Goal: Task Accomplishment & Management: Complete application form

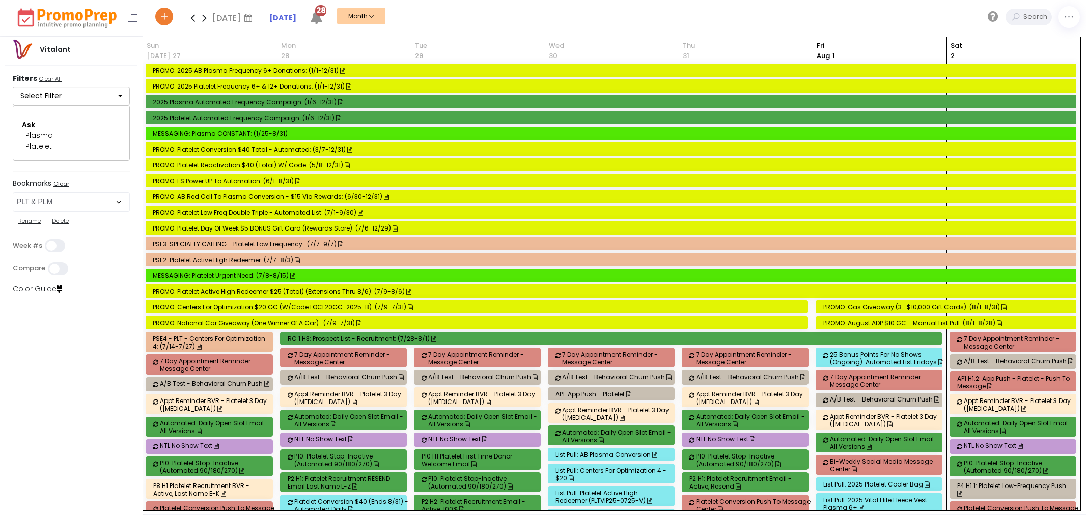
select select "48"
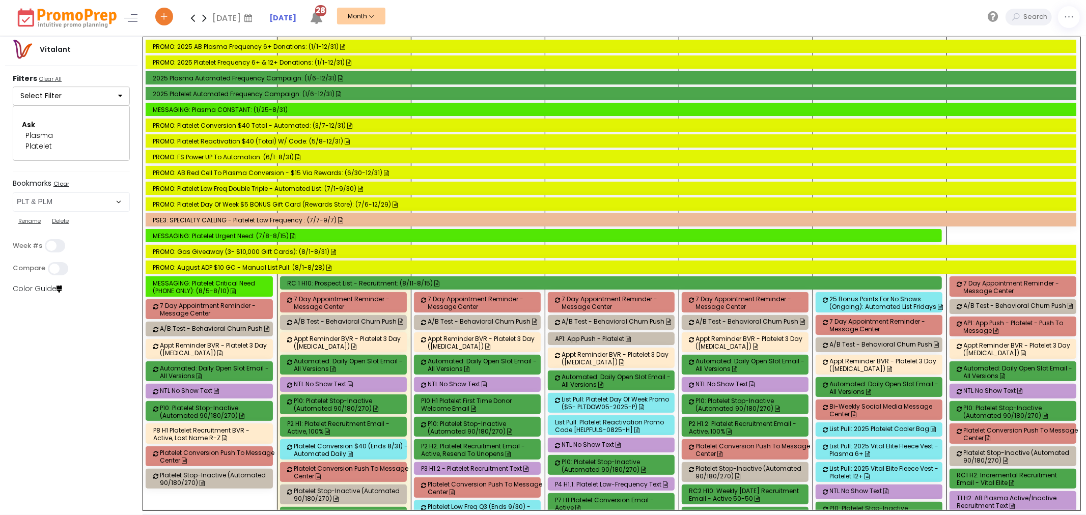
scroll to position [1489, 0]
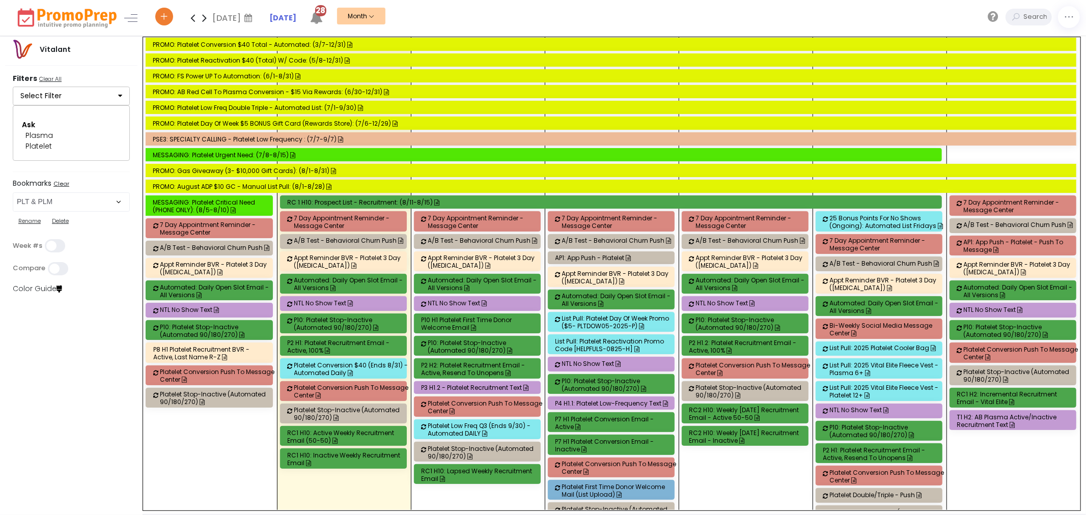
click at [604, 407] on div "P4 H1.1: Platelet Low-Frequency Text" at bounding box center [612, 404] width 115 height 8
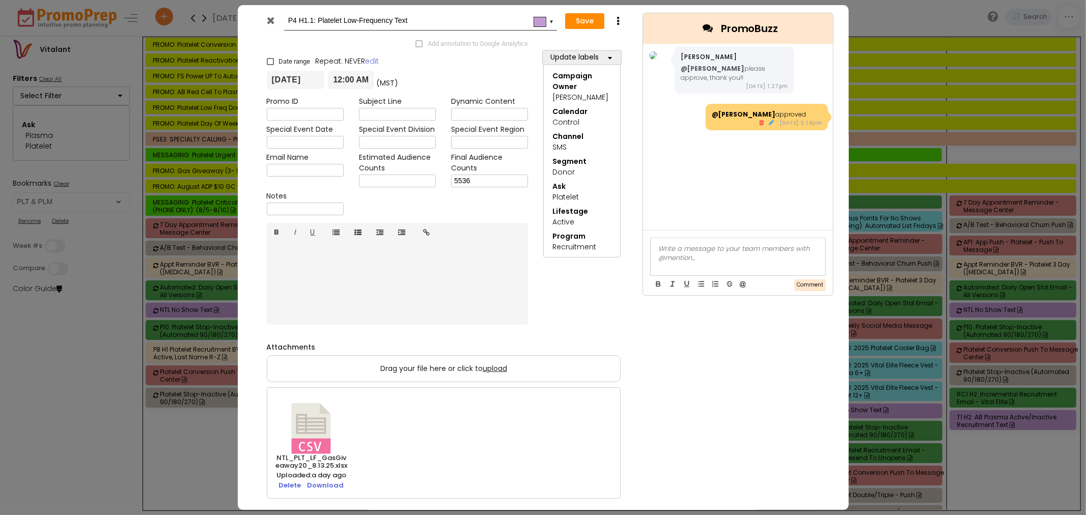
click at [266, 17] on div at bounding box center [271, 22] width 25 height 15
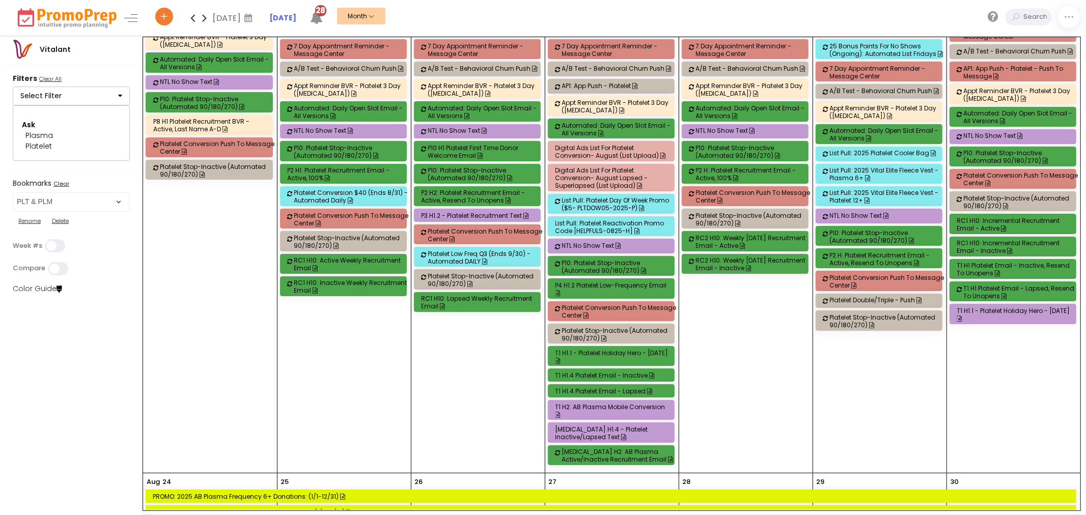
scroll to position [2362, 0]
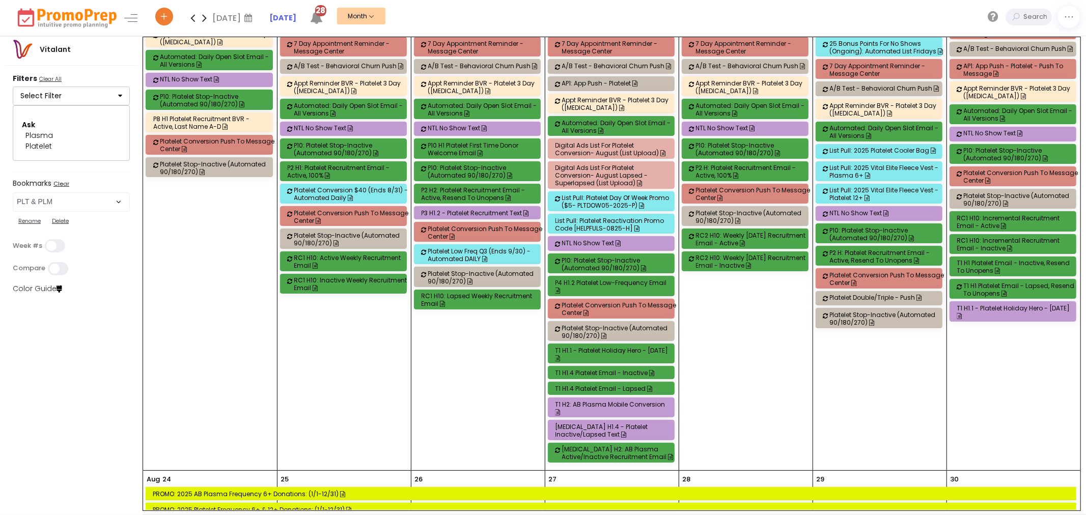
click at [608, 424] on div "T3 H1.4 - Platelet Inactive/Lapsed Text" at bounding box center [612, 430] width 115 height 15
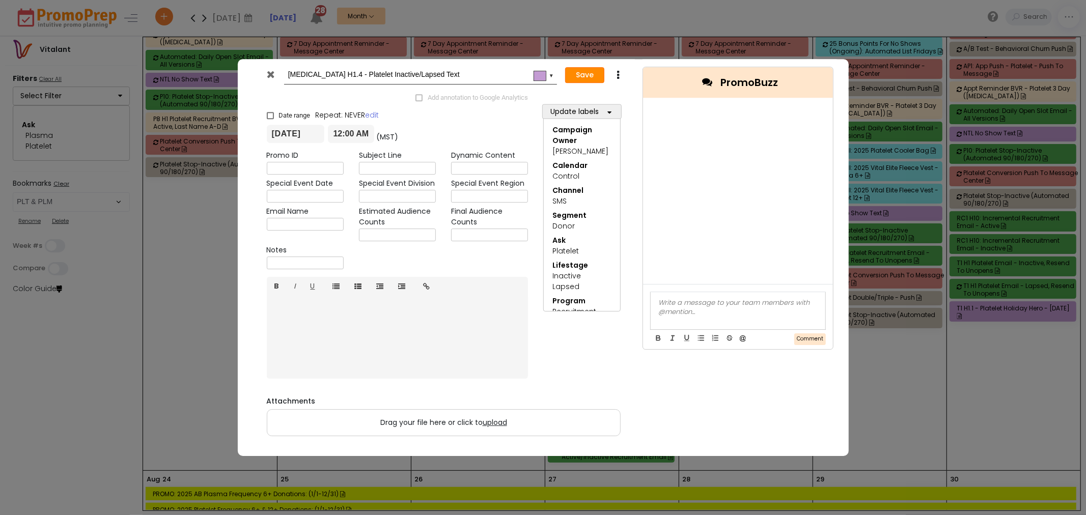
click at [582, 79] on button "Save" at bounding box center [584, 75] width 39 height 16
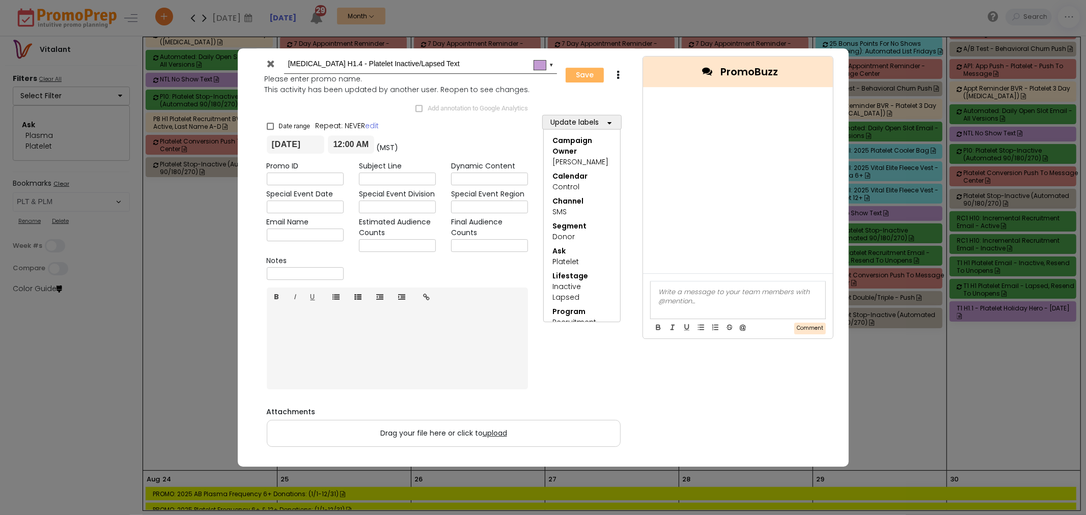
type input "2025-08-20"
type input "00:00"
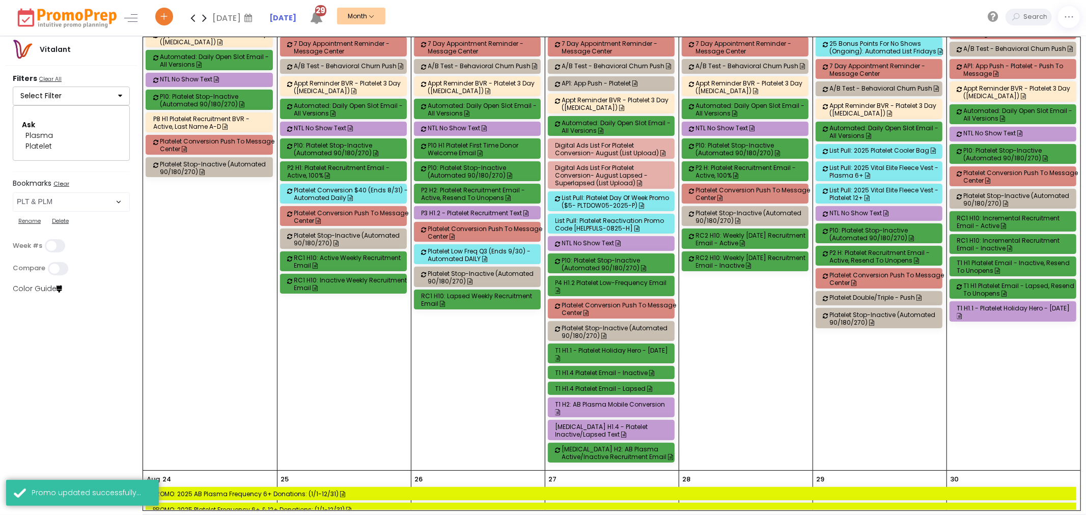
click at [994, 319] on div "T1 H1.1 - Platelet Holiday Hero - [DATE]" at bounding box center [1014, 311] width 115 height 15
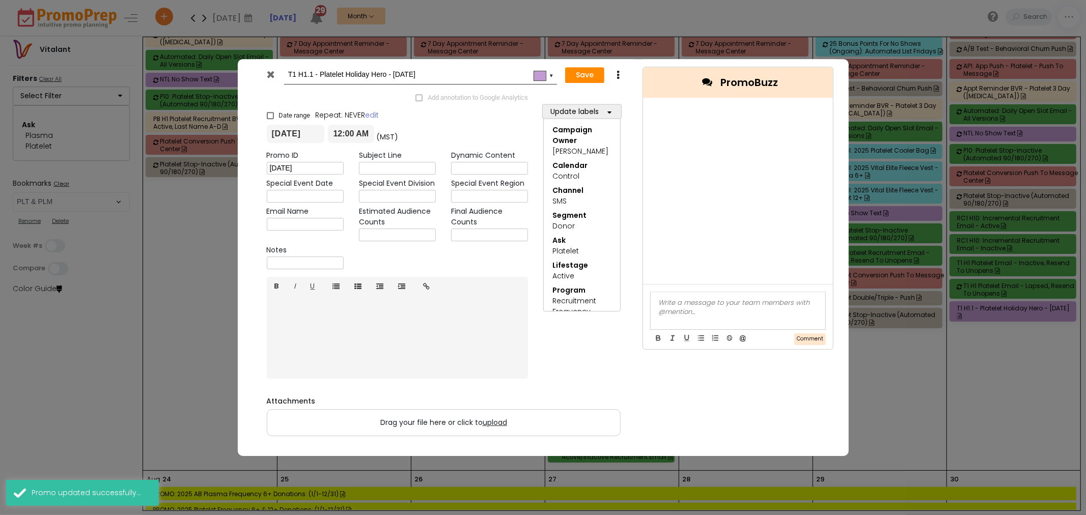
click at [276, 75] on div at bounding box center [271, 76] width 25 height 15
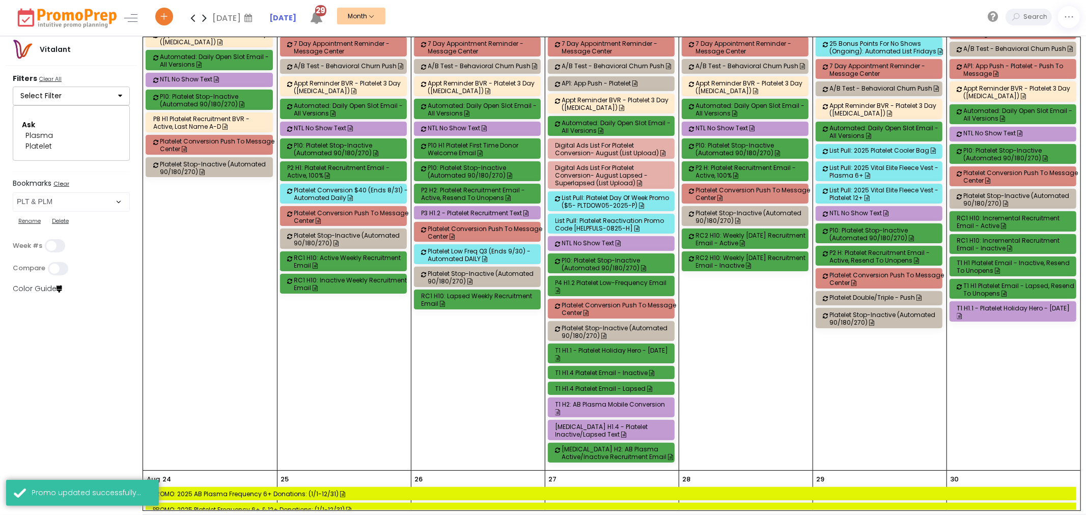
click at [463, 214] on div "P3 H1.2 - Platelet Recruitment Text" at bounding box center [477, 213] width 126 height 12
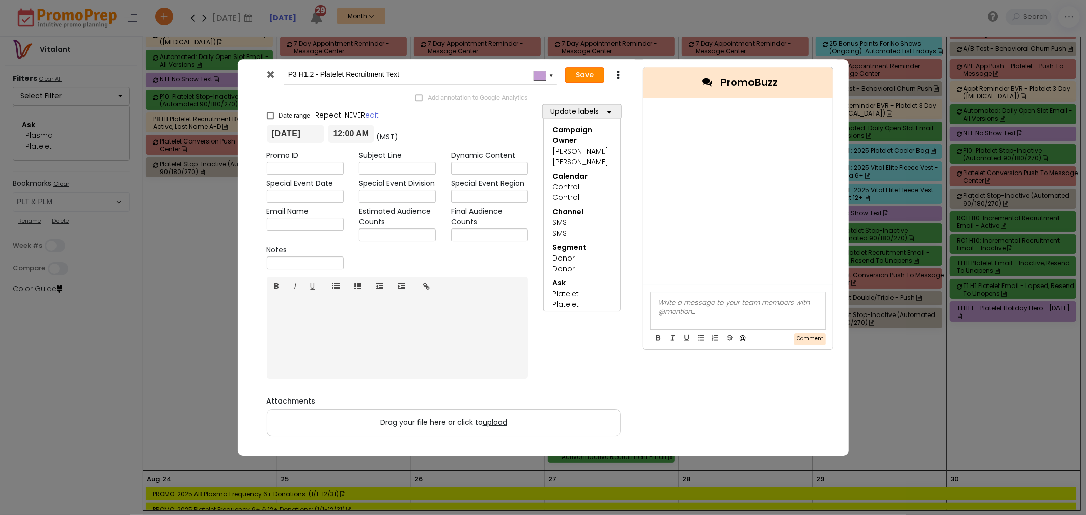
click at [599, 76] on button "Save" at bounding box center [584, 75] width 39 height 16
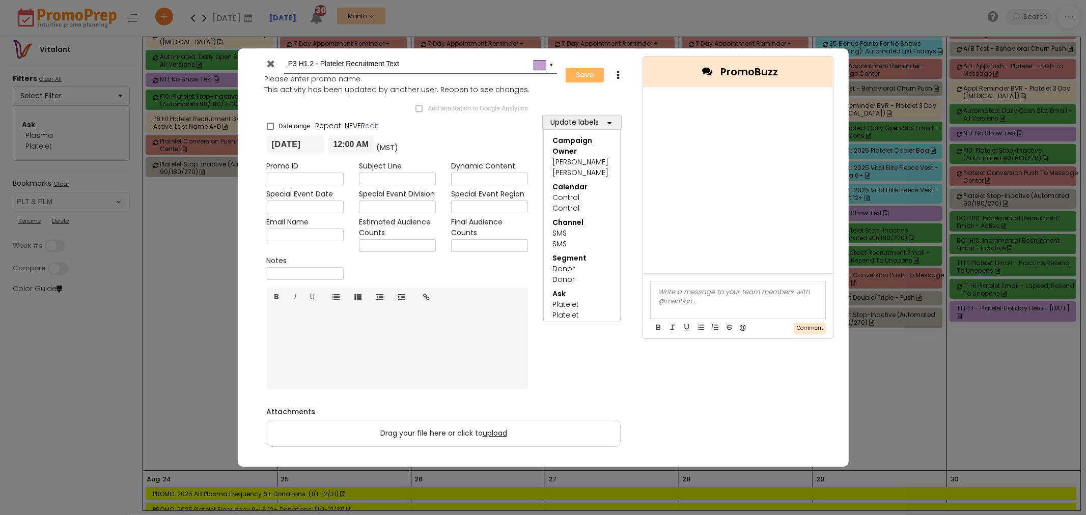
type input "2025-08-19"
type input "00:00"
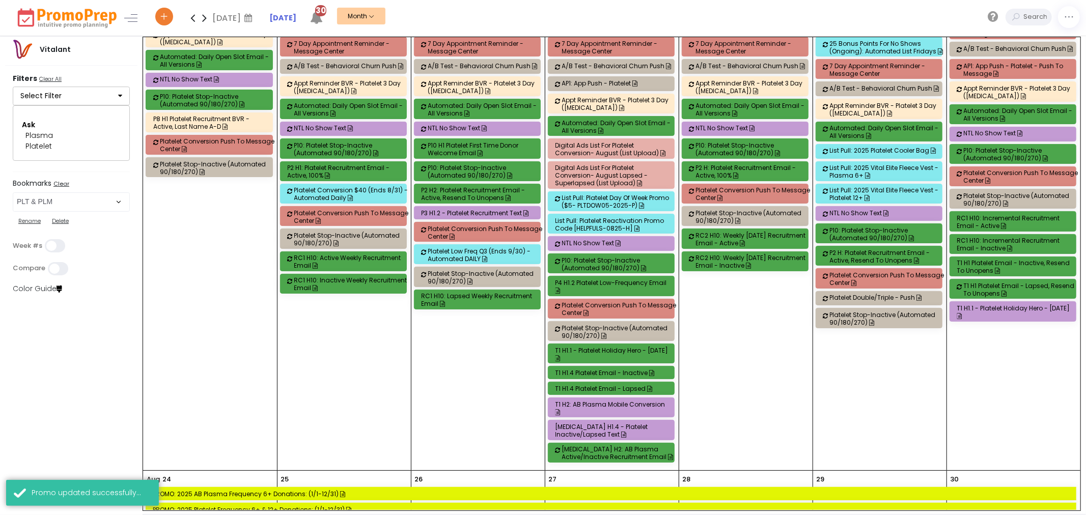
click at [602, 412] on div "T1 H2: AB Plasma Mobile Conversion" at bounding box center [612, 408] width 115 height 15
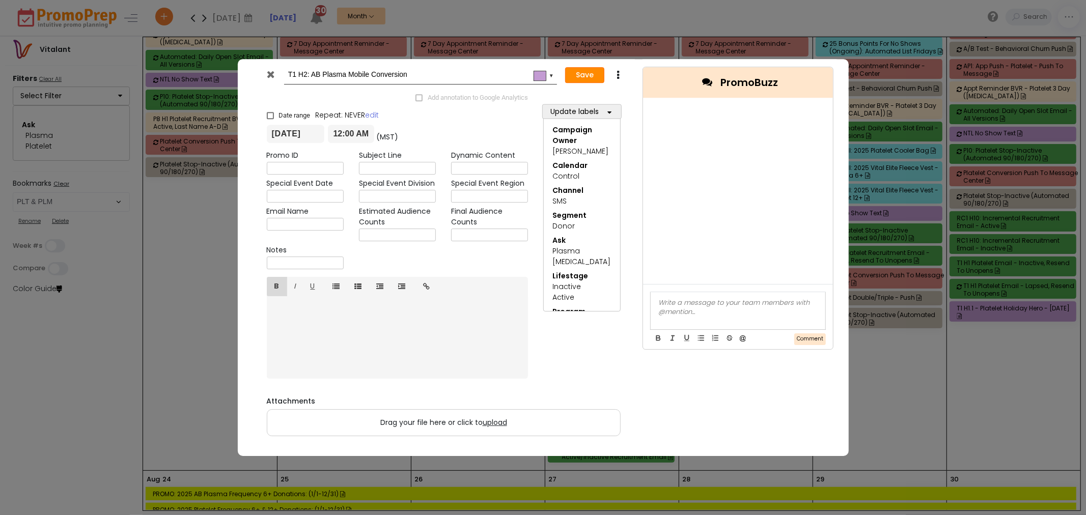
click at [576, 68] on button "Save" at bounding box center [584, 75] width 39 height 16
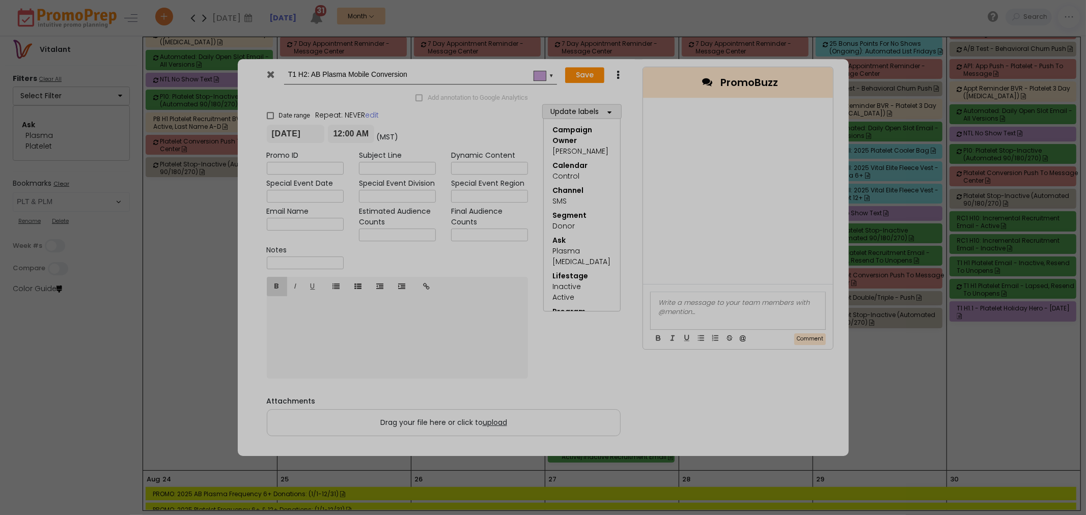
type input "2025-08-20"
type input "00:00"
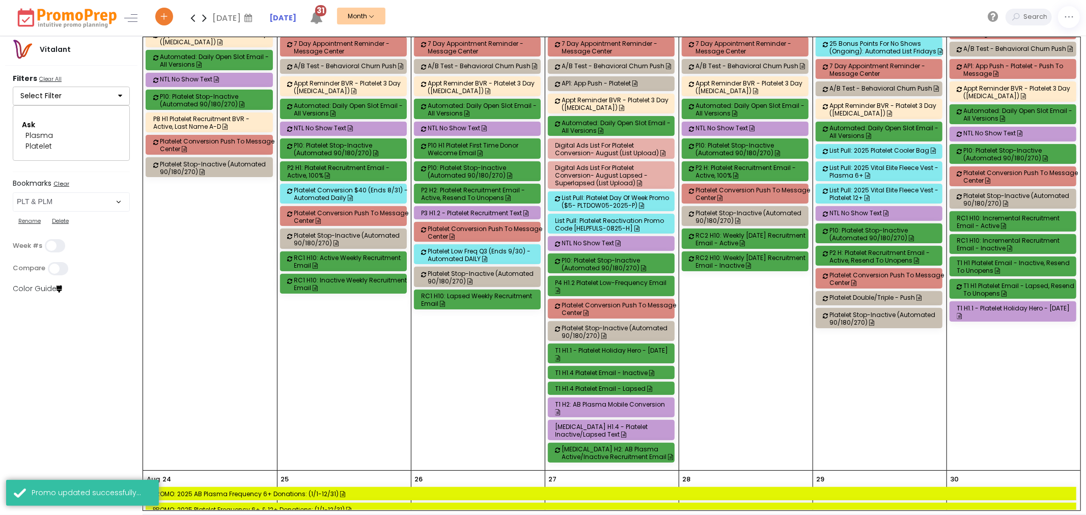
click at [637, 434] on div "T3 H1.4 - Platelet Inactive/Lapsed Text" at bounding box center [612, 430] width 115 height 15
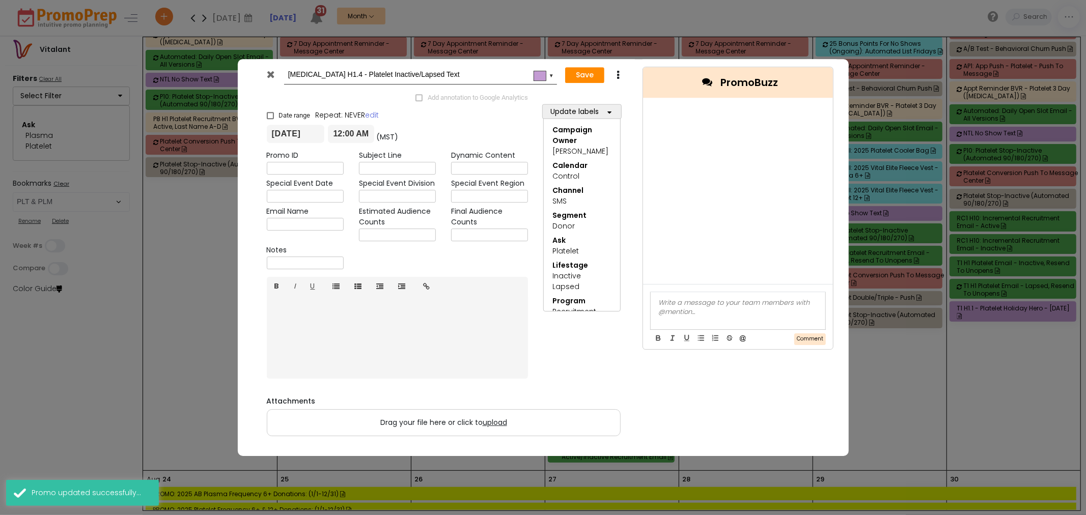
click at [271, 78] on icon at bounding box center [271, 74] width 8 height 10
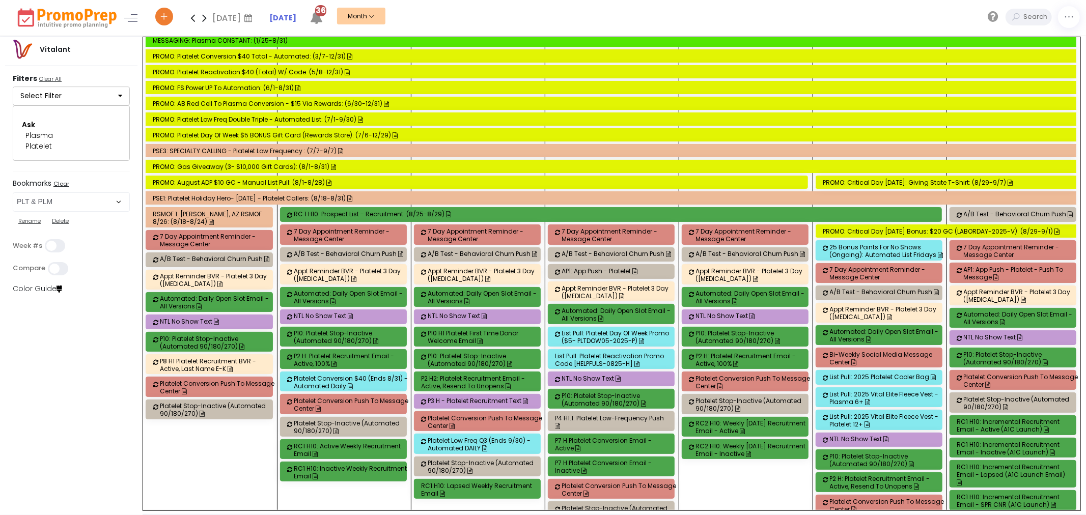
scroll to position [2912, 0]
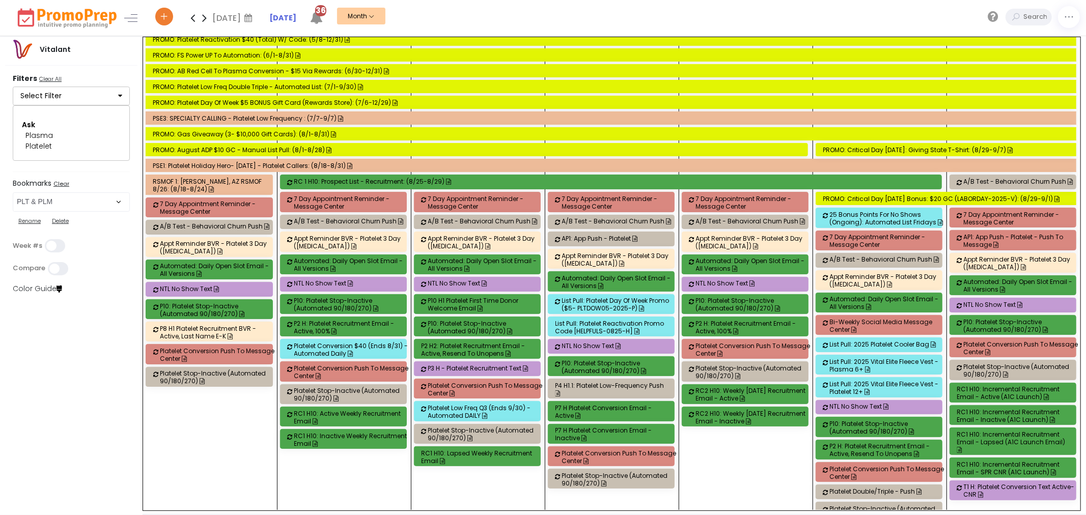
click at [589, 240] on div "AP1: App Push - Platelet" at bounding box center [619, 239] width 115 height 8
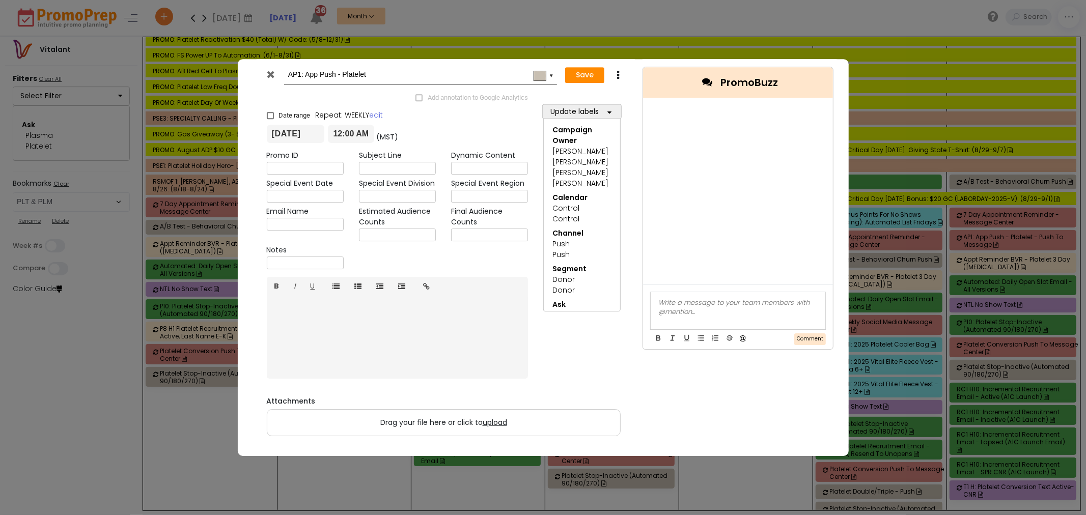
click at [300, 77] on input "AP1: App Push - Platelet" at bounding box center [418, 75] width 261 height 18
type input "AP1.2: App Push - Platelet"
click at [587, 77] on button "Save" at bounding box center [584, 75] width 39 height 16
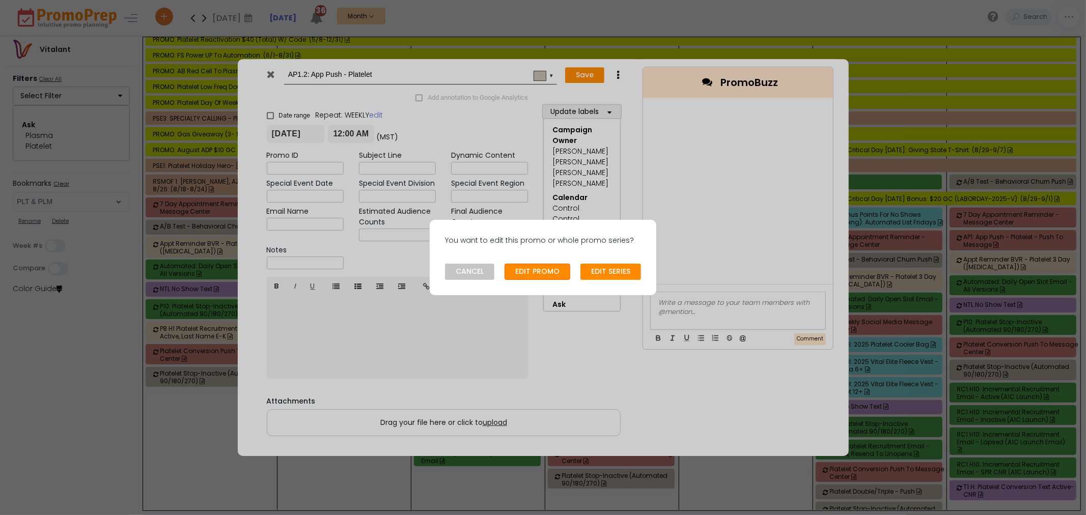
click at [526, 269] on button "EDIT PROMO" at bounding box center [537, 272] width 66 height 16
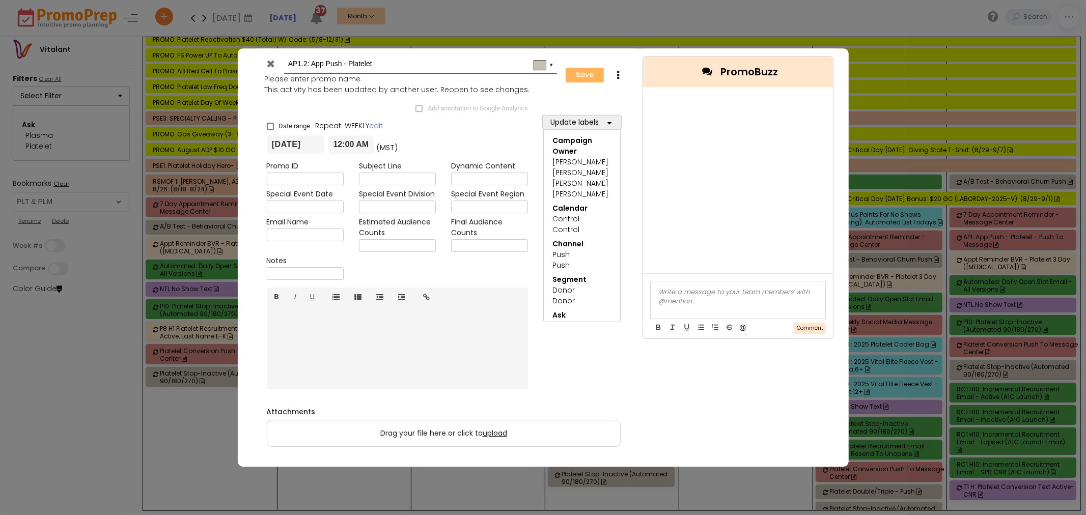
type input "2025-08-27"
type input "00:00"
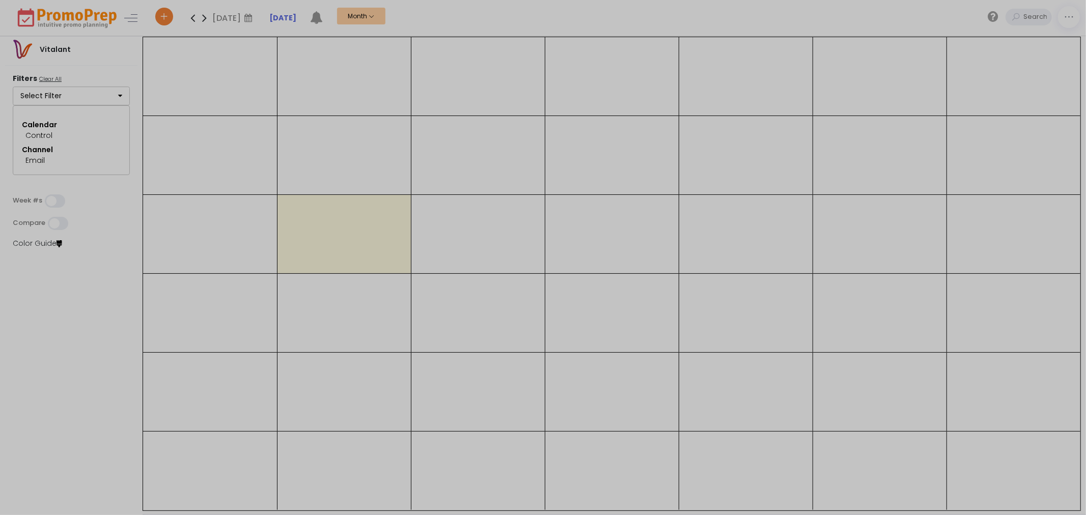
select select "264"
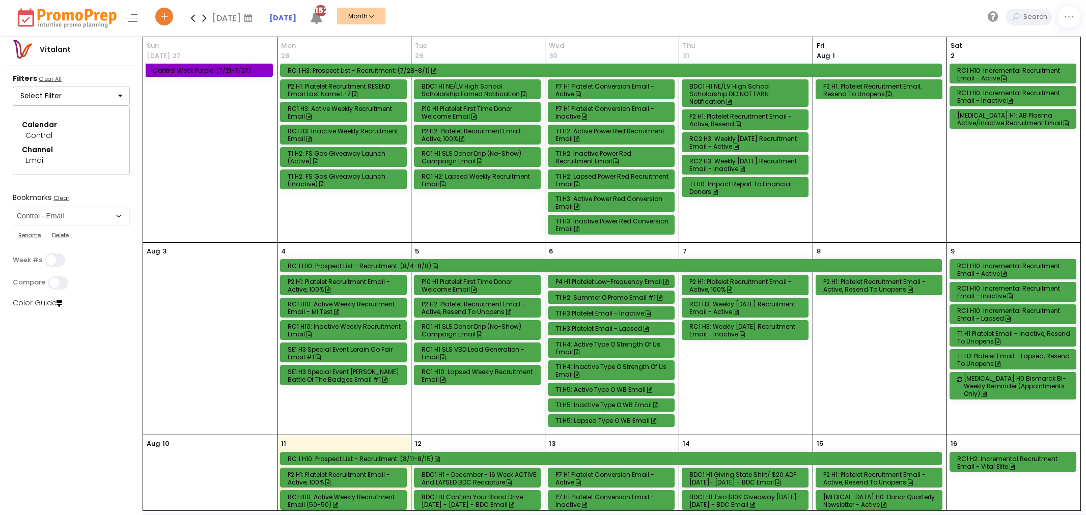
select select "264"
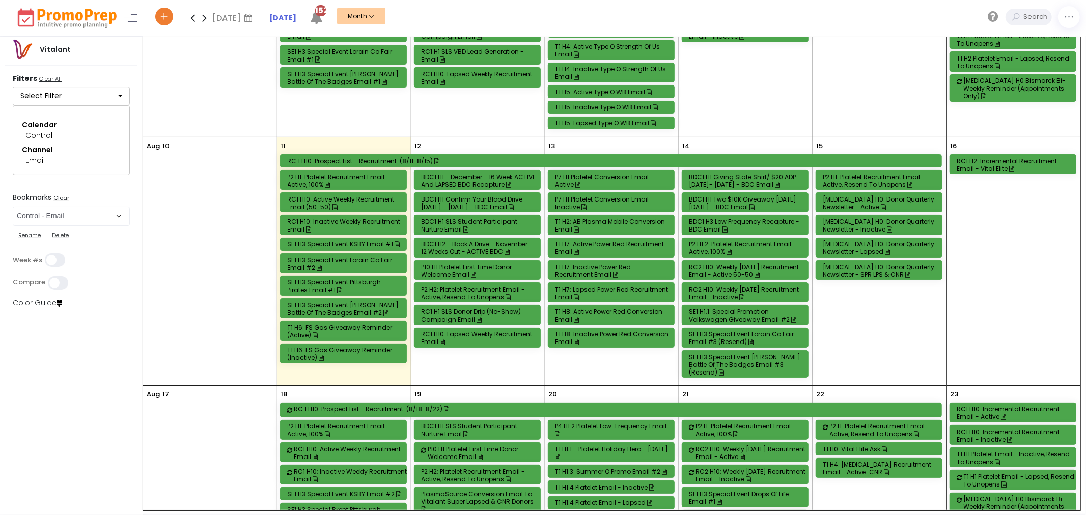
click at [621, 179] on div "P7 H1 Platelet Conversion Email - Active" at bounding box center [612, 180] width 115 height 15
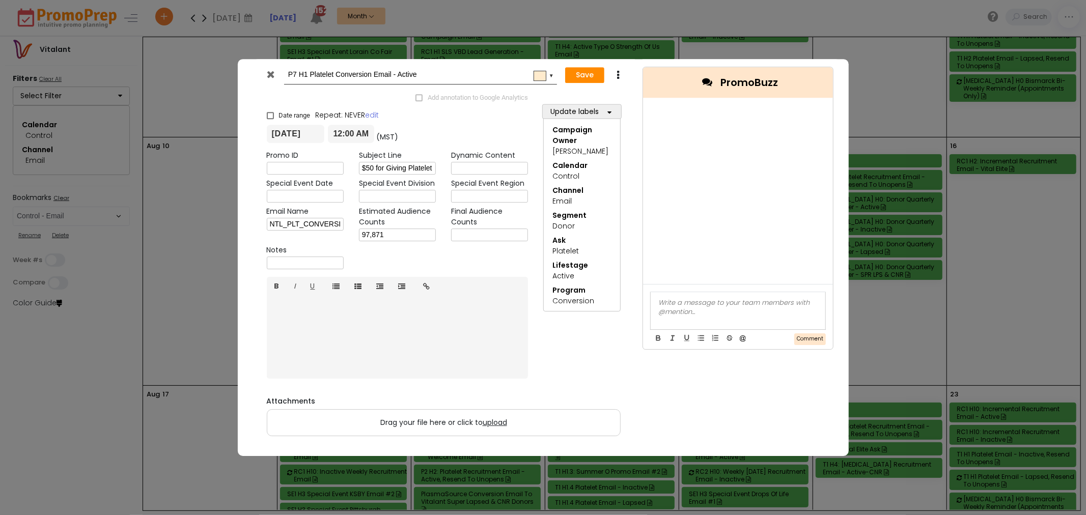
scroll to position [0, 0]
drag, startPoint x: 307, startPoint y: 76, endPoint x: 364, endPoint y: 79, distance: 57.1
click at [308, 76] on input "P7 H1 Platelet Conversion Email - Active" at bounding box center [418, 75] width 261 height 18
type input "P7 H5 Platelet Conversion Email - Active"
click at [579, 72] on button "Save" at bounding box center [584, 75] width 39 height 16
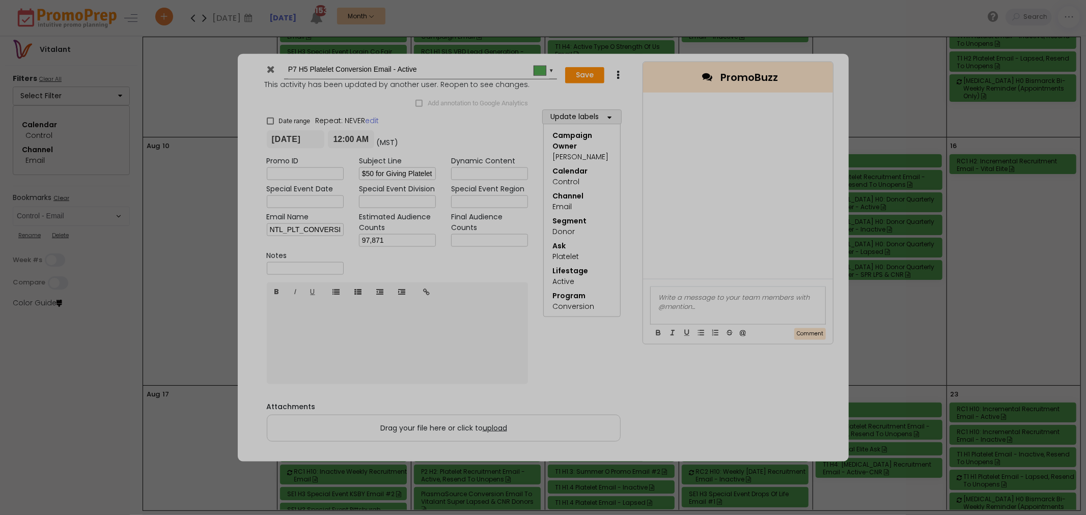
type input "[DATE]"
type input "00:00"
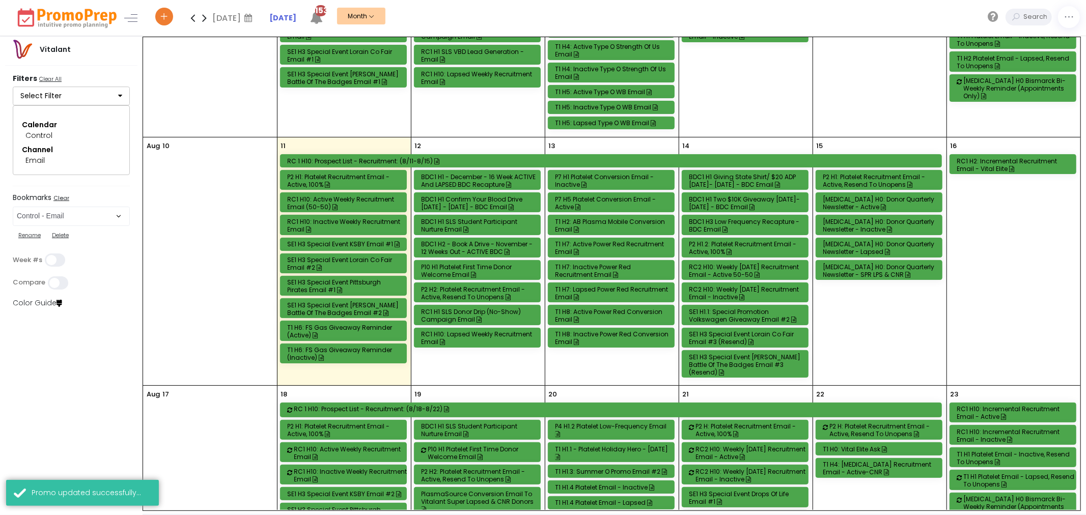
click at [592, 183] on div "P7 H1 Platelet Conversion Email - Inactive" at bounding box center [612, 180] width 115 height 15
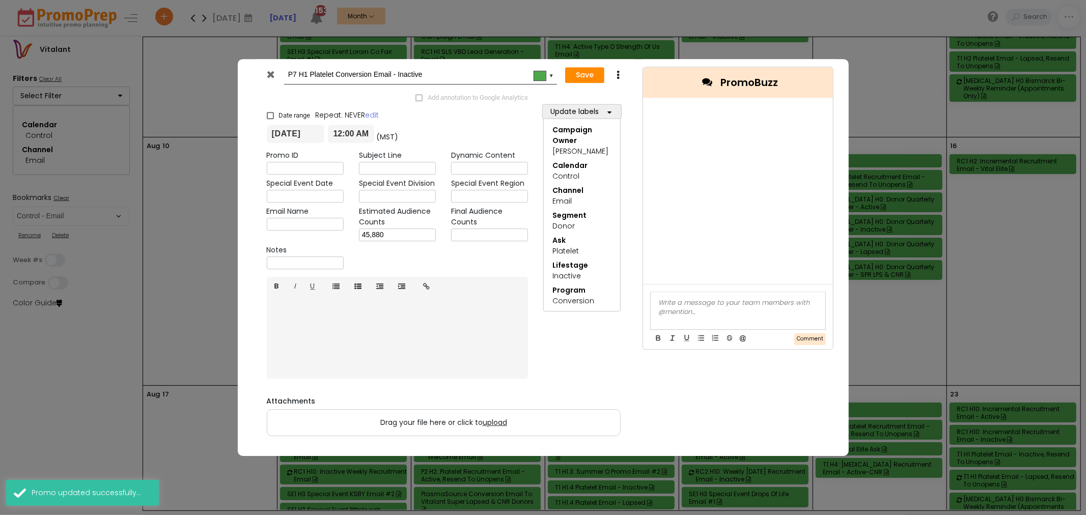
click at [307, 75] on input "P7 H1 Platelet Conversion Email - Inactive" at bounding box center [418, 75] width 261 height 18
type input "P7 H5 Platelet Conversion Email - Inactive"
click at [569, 73] on button "Save" at bounding box center [584, 75] width 39 height 16
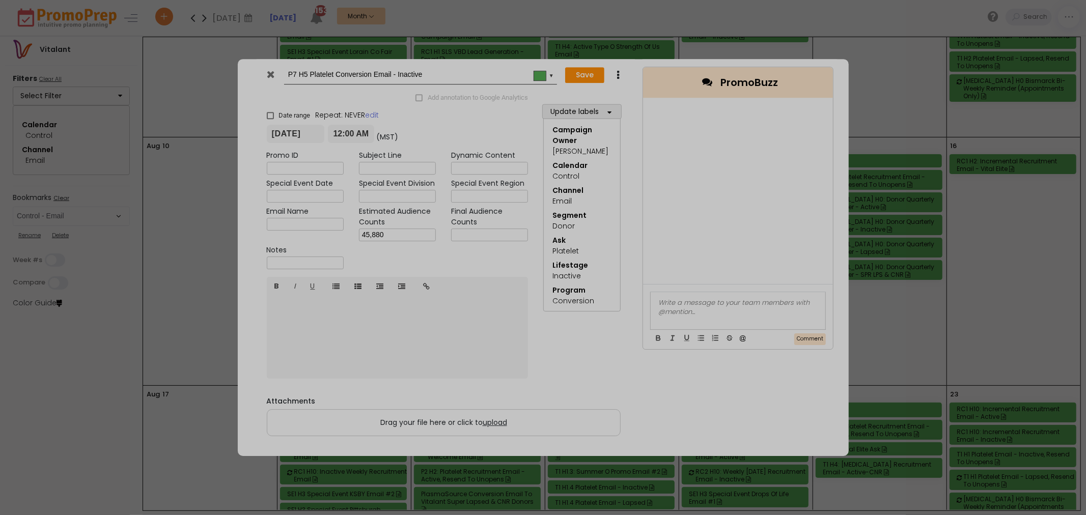
type input "[DATE]"
type input "00:00"
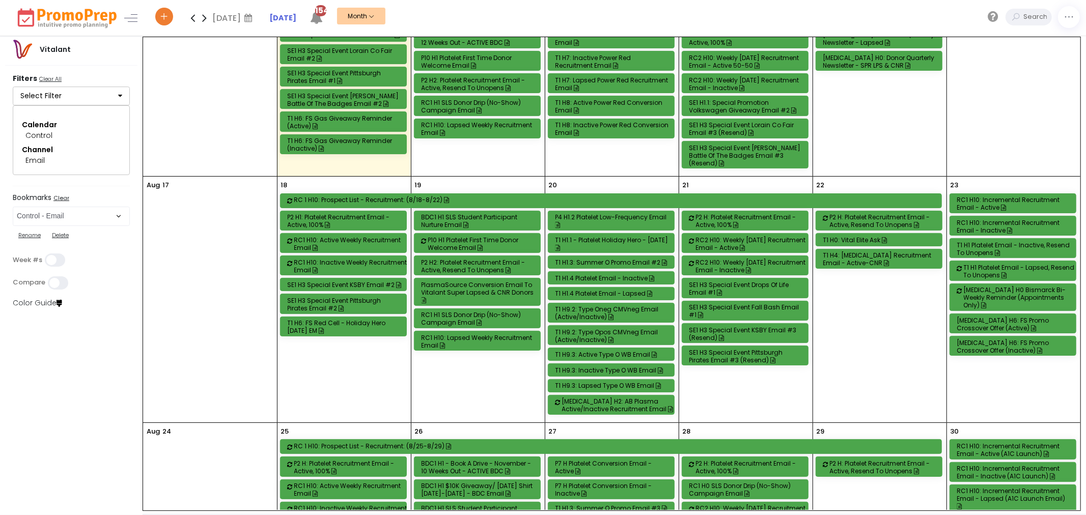
scroll to position [509, 0]
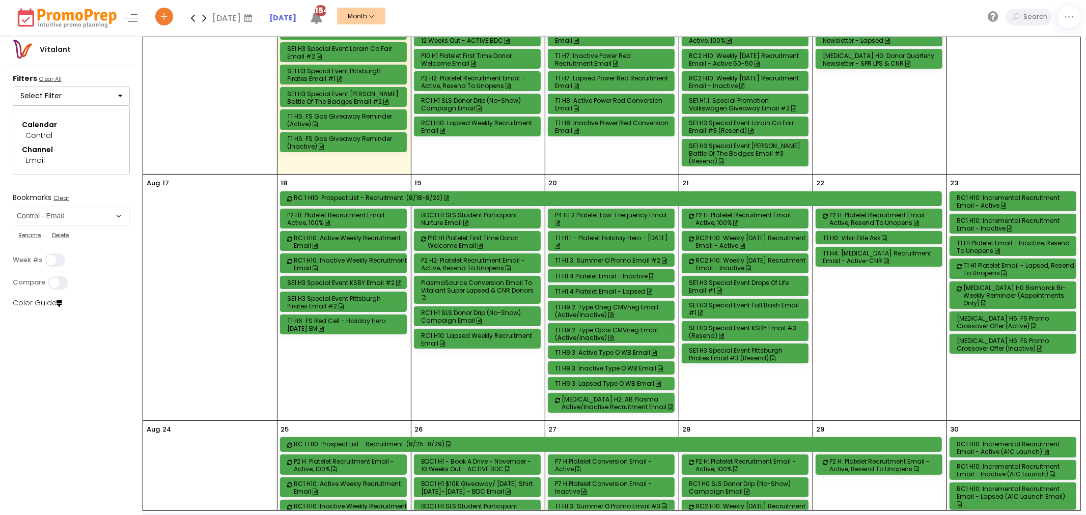
click at [764, 218] on div "P2 H: Platelet Recruitment Email - Active, 100%" at bounding box center [753, 218] width 115 height 15
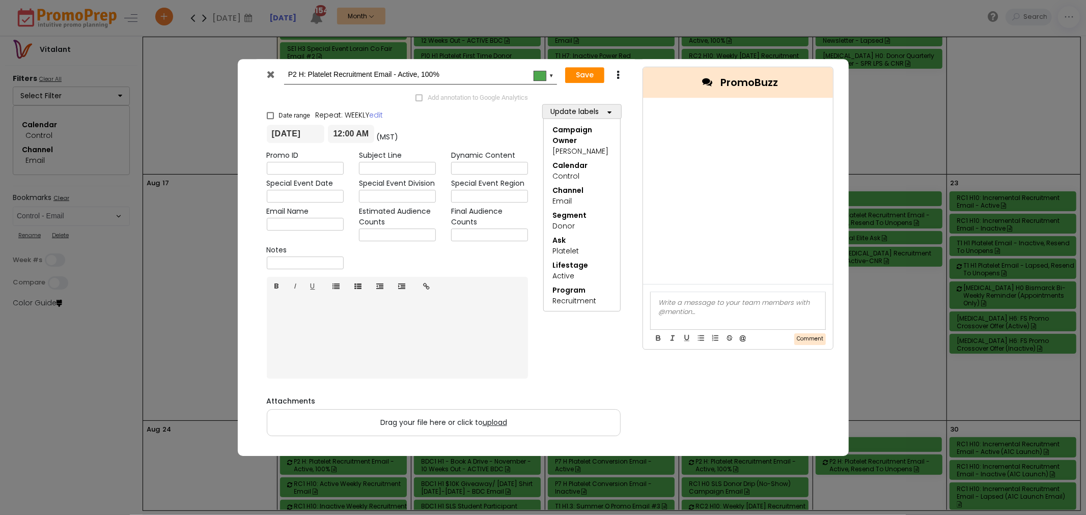
click at [301, 74] on input "P2 H: Platelet Recruitment Email - Active, 100%" at bounding box center [418, 75] width 261 height 18
type input "P2 H1: Platelet Recruitment Email - Active, 100%"
click at [576, 68] on button "Save" at bounding box center [584, 75] width 39 height 16
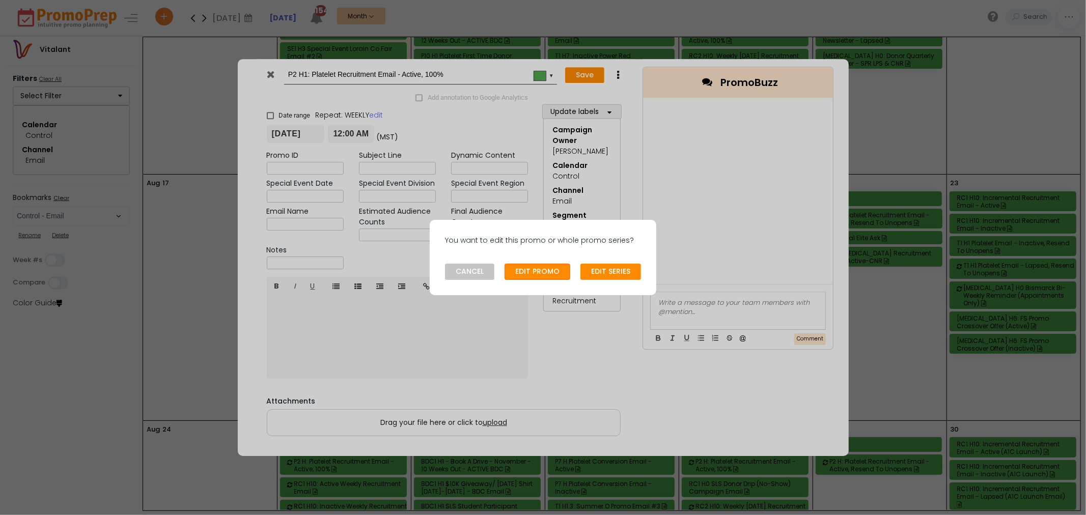
click at [506, 268] on button "EDIT PROMO" at bounding box center [537, 272] width 66 height 16
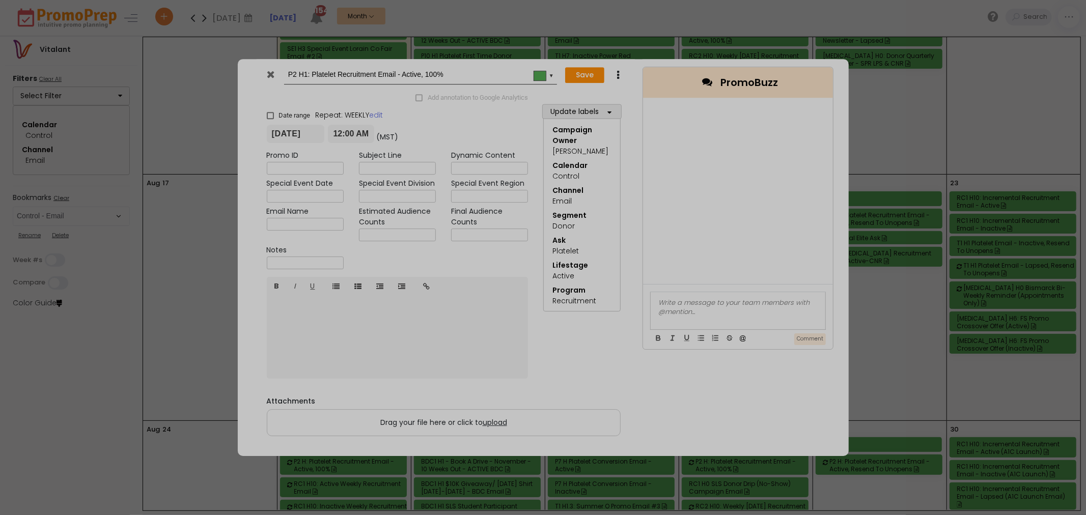
type input "[DATE]"
type input "00:00"
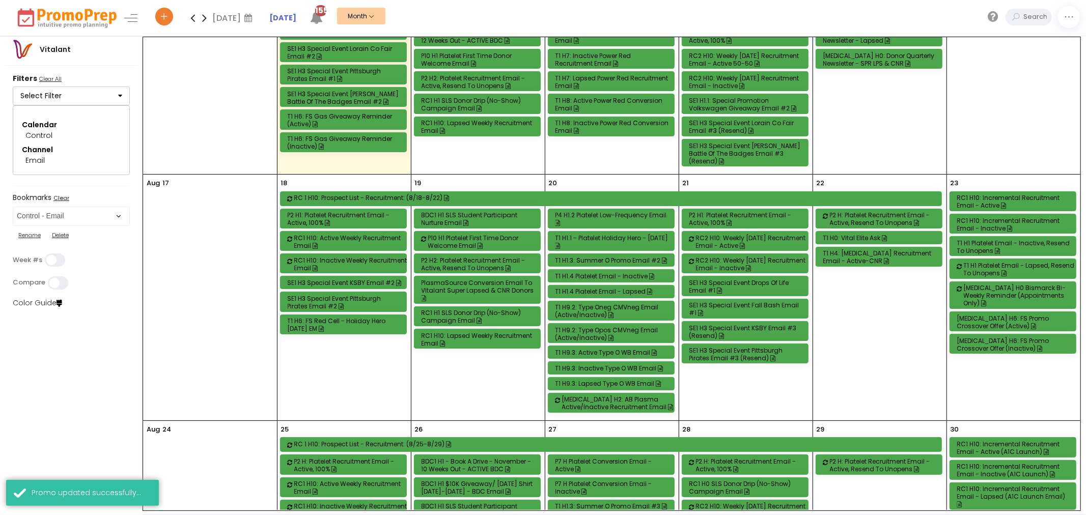
click at [858, 226] on div "P2 H: Platelet Recruitment Email - Active, Resend to Unopens" at bounding box center [887, 218] width 115 height 15
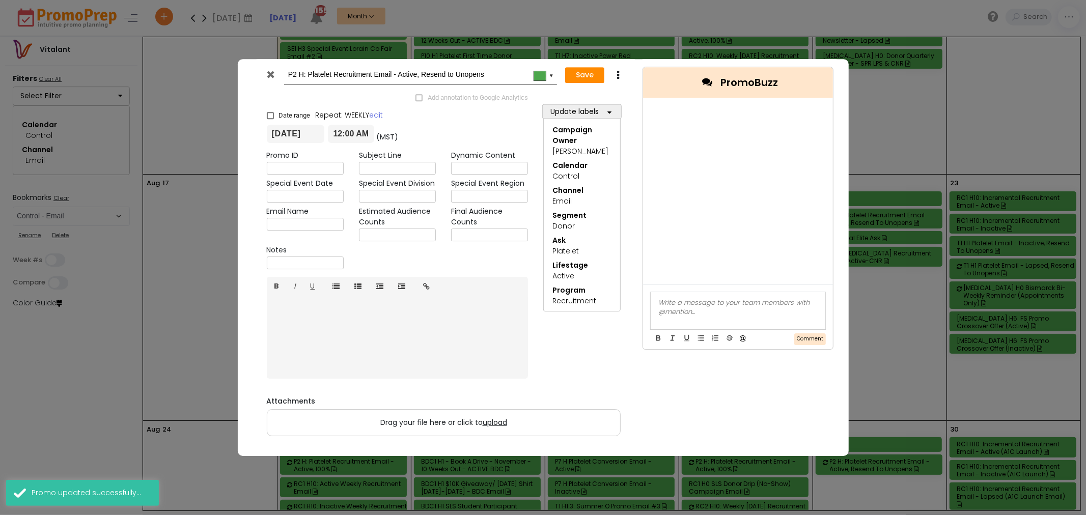
click at [304, 73] on input "P2 H: Platelet Recruitment Email - Active, Resend to Unopens" at bounding box center [418, 75] width 261 height 18
type input "P2 H1: Platelet Recruitment Email - Active, Resend to Unopens"
click at [580, 70] on button "Save" at bounding box center [584, 75] width 39 height 16
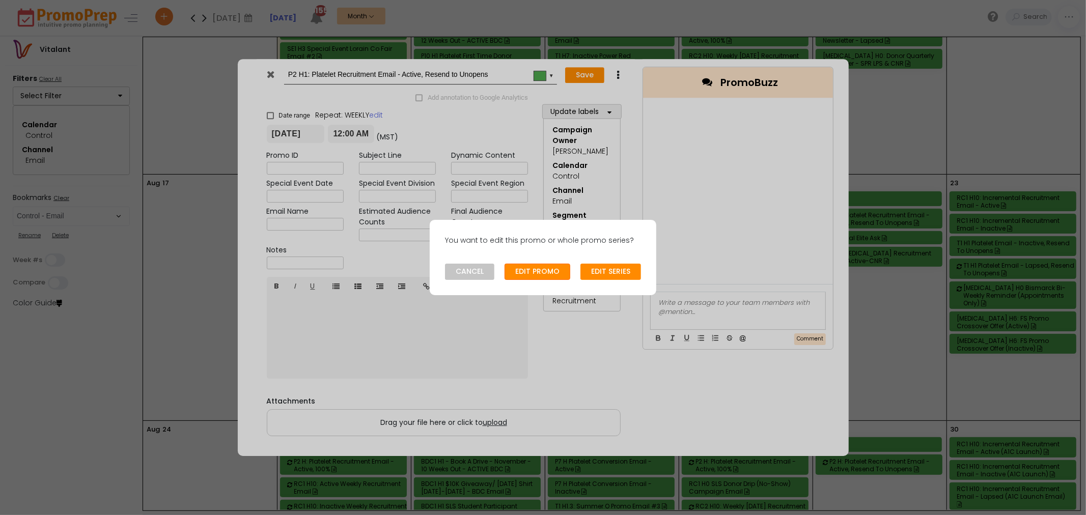
click at [521, 273] on button "EDIT PROMO" at bounding box center [537, 272] width 66 height 16
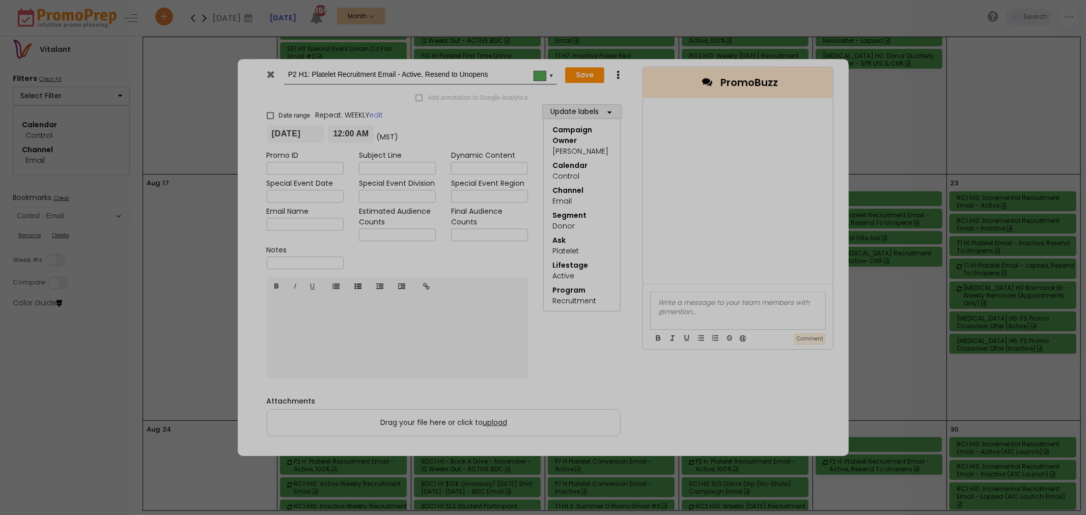
type input "[DATE]"
type input "00:00"
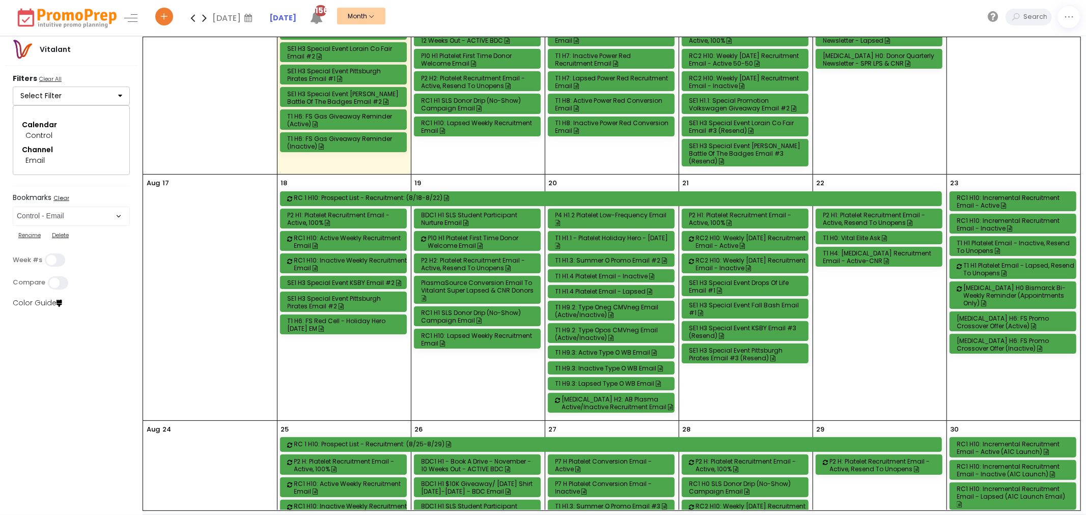
click at [863, 245] on full-calendar "[DATE] Control Week Purple: (7/21-7/27) Mon 28 RC 1 H3: Prospect List - Recruit…" at bounding box center [611, 273] width 937 height 473
click at [853, 241] on div "T1 H0: Vital Elite Ask" at bounding box center [880, 238] width 115 height 8
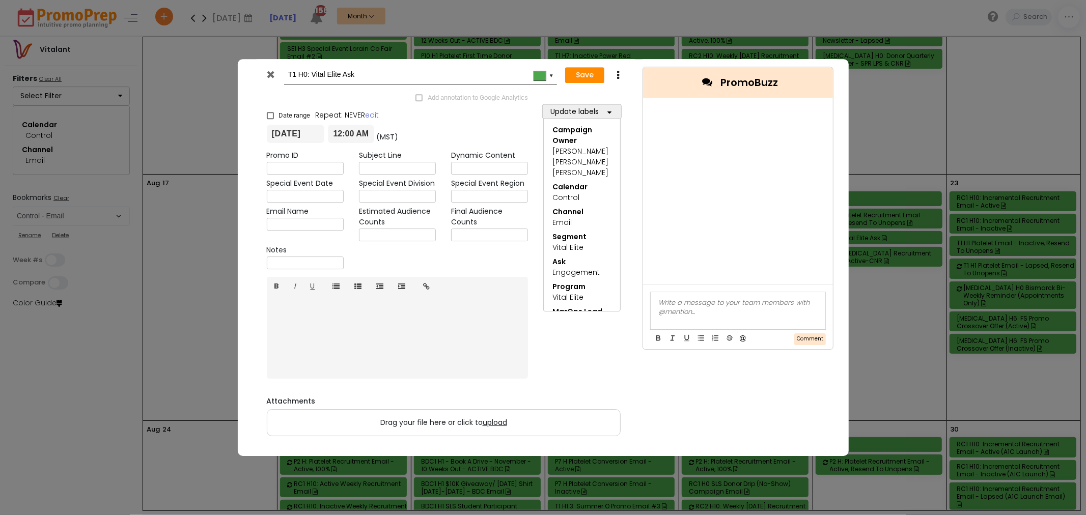
click at [268, 72] on icon at bounding box center [271, 74] width 8 height 10
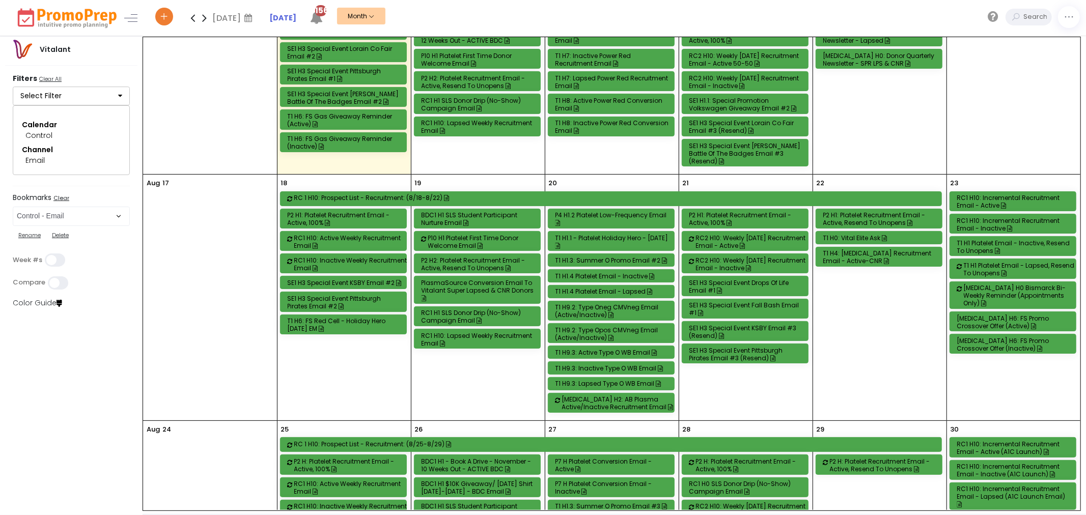
click at [900, 259] on div "T1 H4: [MEDICAL_DATA] Recruitment Email - Active-CNR" at bounding box center [880, 256] width 115 height 15
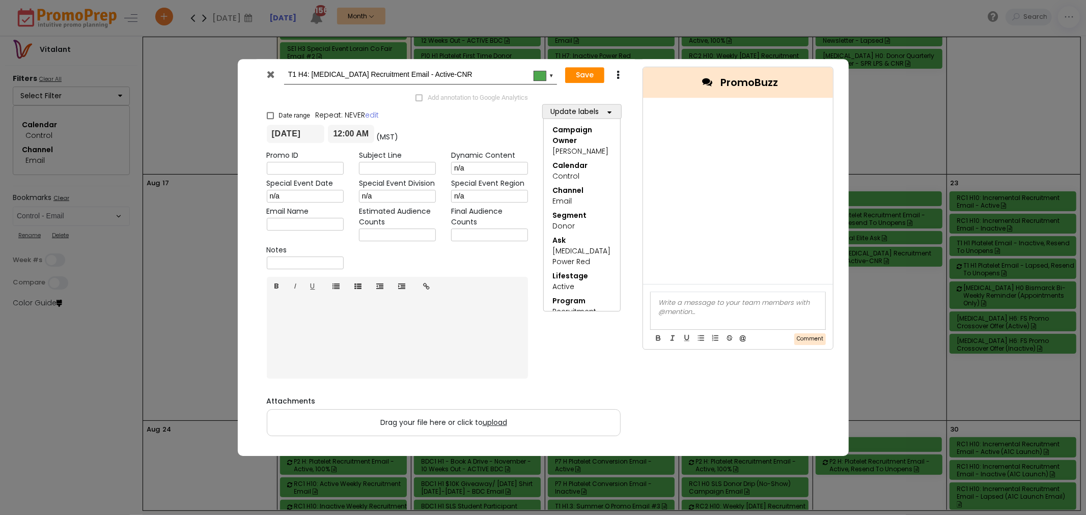
click at [305, 72] on input "T1 H4: [MEDICAL_DATA] Recruitment Email - Active-CNR" at bounding box center [418, 75] width 261 height 18
type input "T1 H2: [MEDICAL_DATA] Recruitment Email - Active-CNR"
click at [578, 74] on button "Save" at bounding box center [584, 75] width 39 height 16
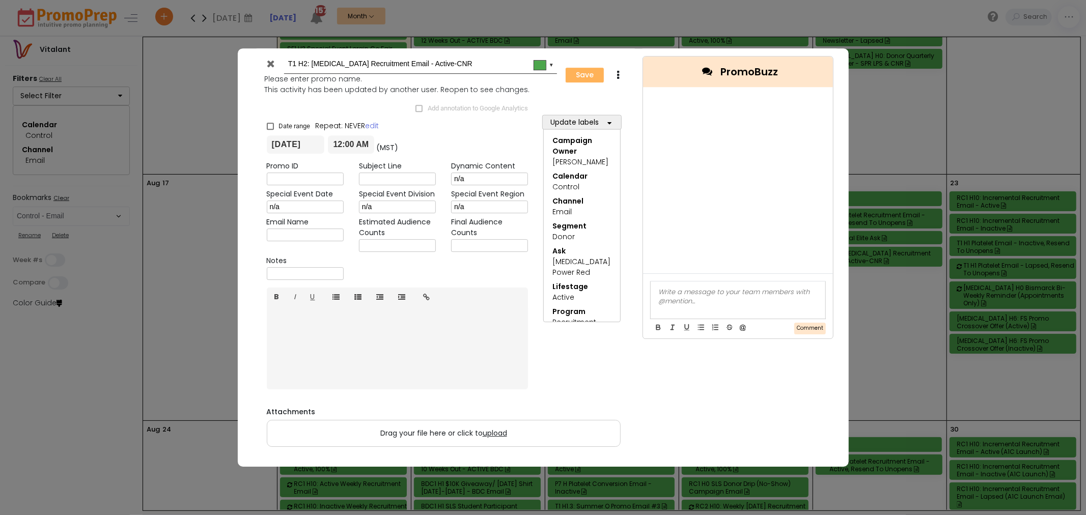
type input "[DATE]"
type input "00:00"
